Goal: Information Seeking & Learning: Learn about a topic

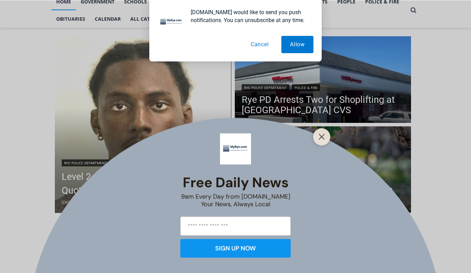
click at [264, 47] on button "Cancel" at bounding box center [260, 44] width 36 height 17
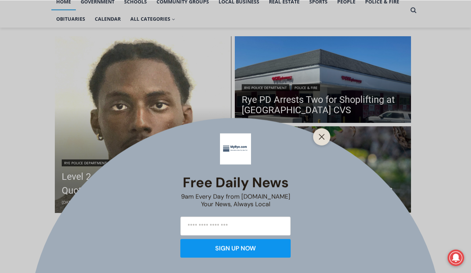
click at [316, 139] on div at bounding box center [321, 136] width 17 height 17
click at [322, 139] on icon "Close" at bounding box center [322, 137] width 6 height 6
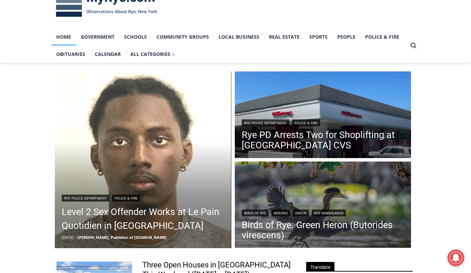
scroll to position [29, 0]
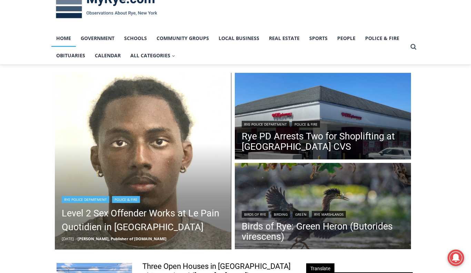
click at [161, 97] on img "Read More Level 2 Sex Offender Works at Le Pain Quotidien in Rye" at bounding box center [143, 161] width 177 height 177
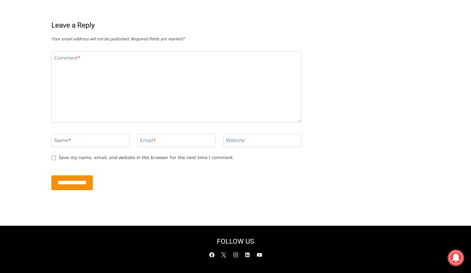
scroll to position [1807, 0]
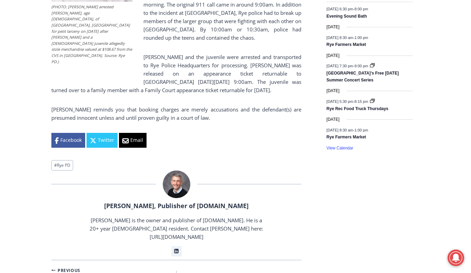
scroll to position [509, 0]
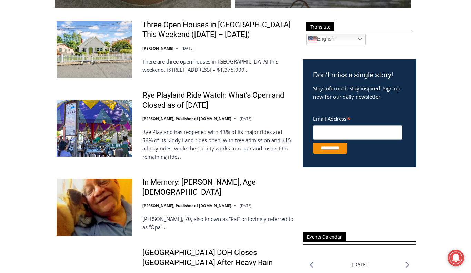
scroll to position [269, 0]
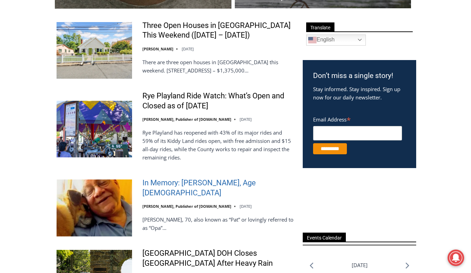
click at [224, 189] on link "In Memory: [PERSON_NAME], Age [DEMOGRAPHIC_DATA]" at bounding box center [218, 188] width 151 height 20
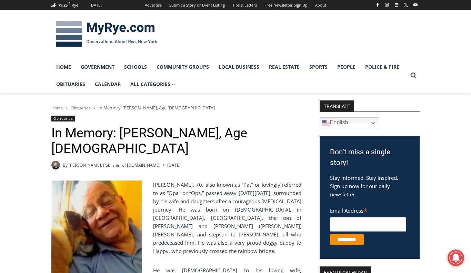
click at [84, 107] on span "Obituaries" at bounding box center [81, 108] width 20 height 6
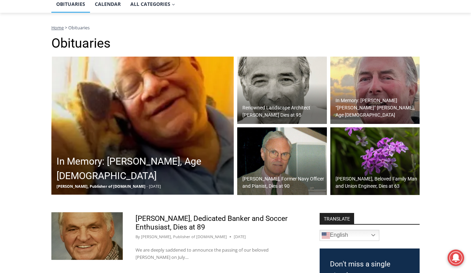
scroll to position [81, 0]
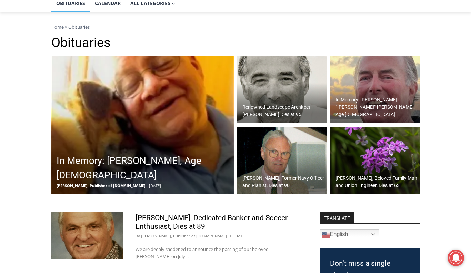
click at [386, 96] on img at bounding box center [376, 90] width 90 height 68
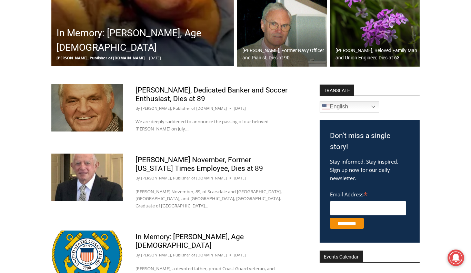
scroll to position [223, 0]
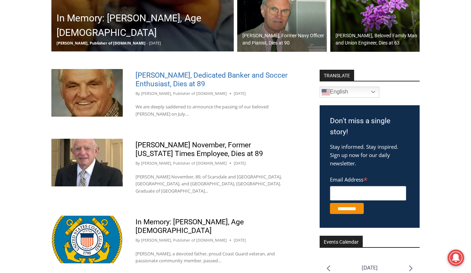
click at [151, 83] on link "[PERSON_NAME], Dedicated Banker and Soccer Enthusiast, Dies at 89" at bounding box center [212, 79] width 152 height 17
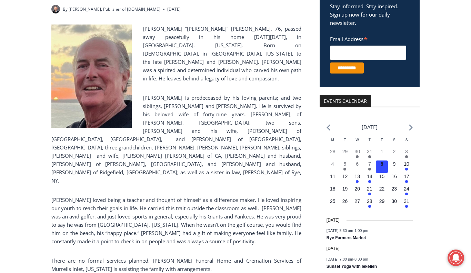
scroll to position [171, 0]
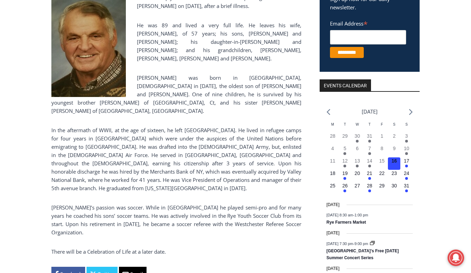
scroll to position [188, 0]
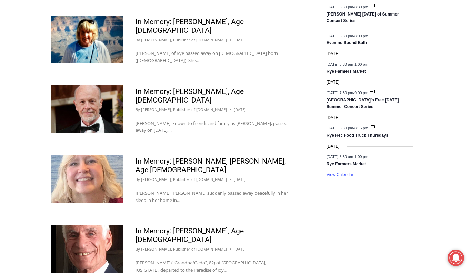
scroll to position [703, 0]
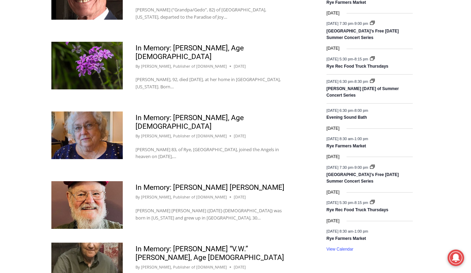
scroll to position [598, 0]
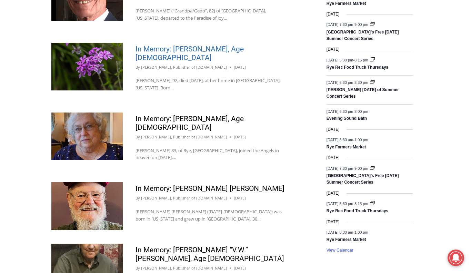
click at [202, 45] on link "In Memory: Barbara Bisgyer Cohn, Age 92" at bounding box center [190, 53] width 108 height 17
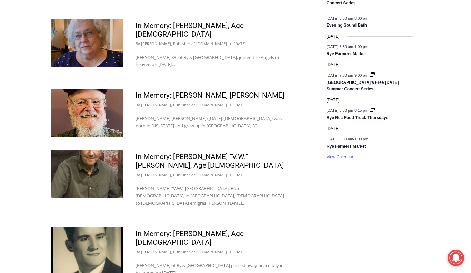
scroll to position [692, 0]
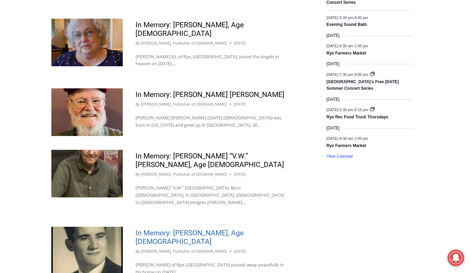
click at [188, 229] on link "In Memory: Francesco Paolo Saracino, Age 97" at bounding box center [190, 237] width 108 height 17
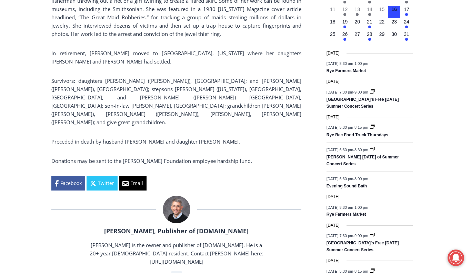
scroll to position [337, 0]
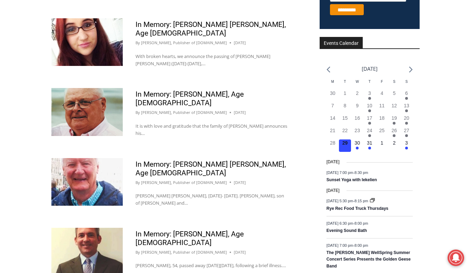
scroll to position [422, 0]
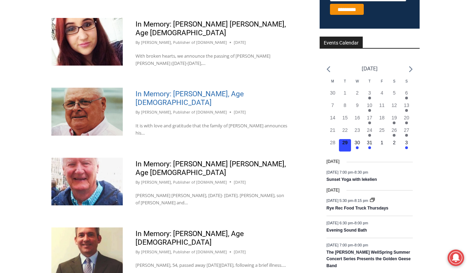
click at [225, 90] on link "In Memory: [PERSON_NAME], Age [DEMOGRAPHIC_DATA]" at bounding box center [190, 98] width 108 height 17
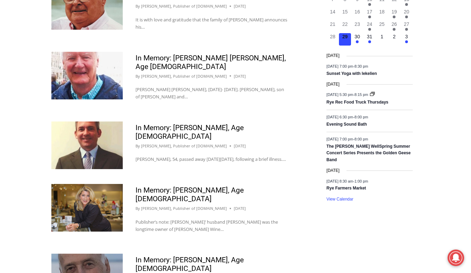
scroll to position [531, 0]
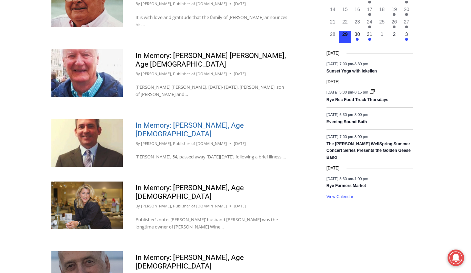
click at [167, 121] on link "In Memory: Liam Michael Doherty, Age 54" at bounding box center [190, 129] width 108 height 17
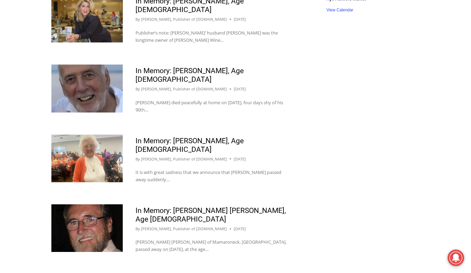
scroll to position [718, 0]
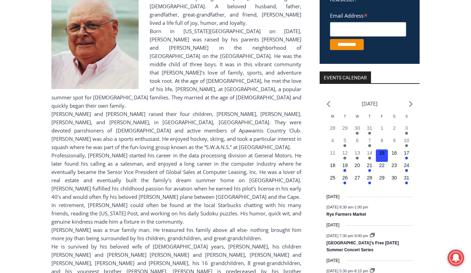
scroll to position [197, 0]
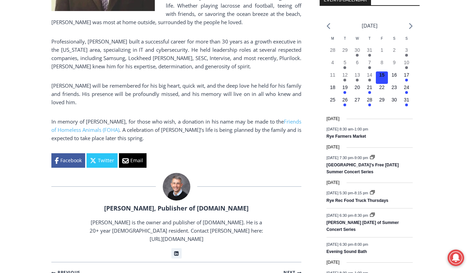
scroll to position [274, 0]
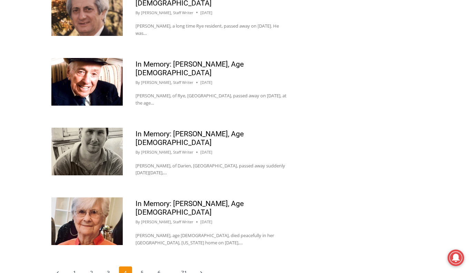
scroll to position [738, 0]
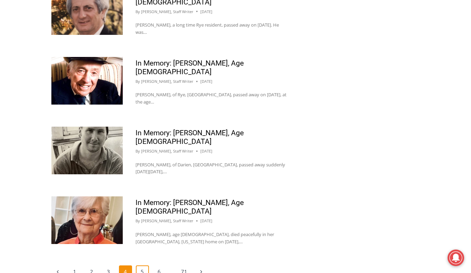
click at [138, 265] on link "5" at bounding box center [142, 271] width 13 height 13
click at [143, 265] on link "5" at bounding box center [142, 271] width 13 height 13
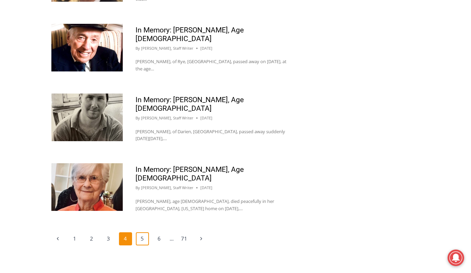
scroll to position [775, 0]
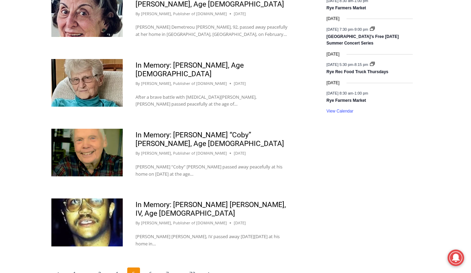
scroll to position [775, 0]
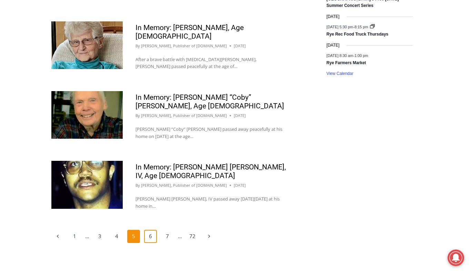
click at [151, 230] on link "6" at bounding box center [150, 236] width 13 height 13
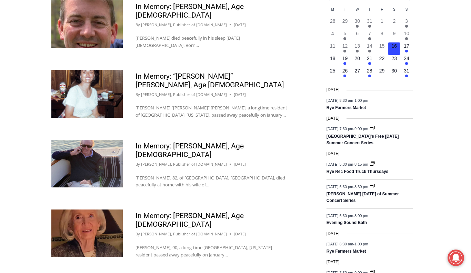
scroll to position [494, 0]
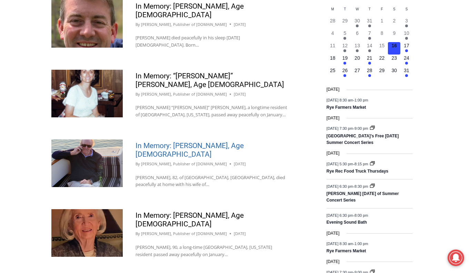
click at [215, 141] on link "In Memory: [PERSON_NAME], Age [DEMOGRAPHIC_DATA]" at bounding box center [190, 149] width 108 height 17
